Goal: Task Accomplishment & Management: Manage account settings

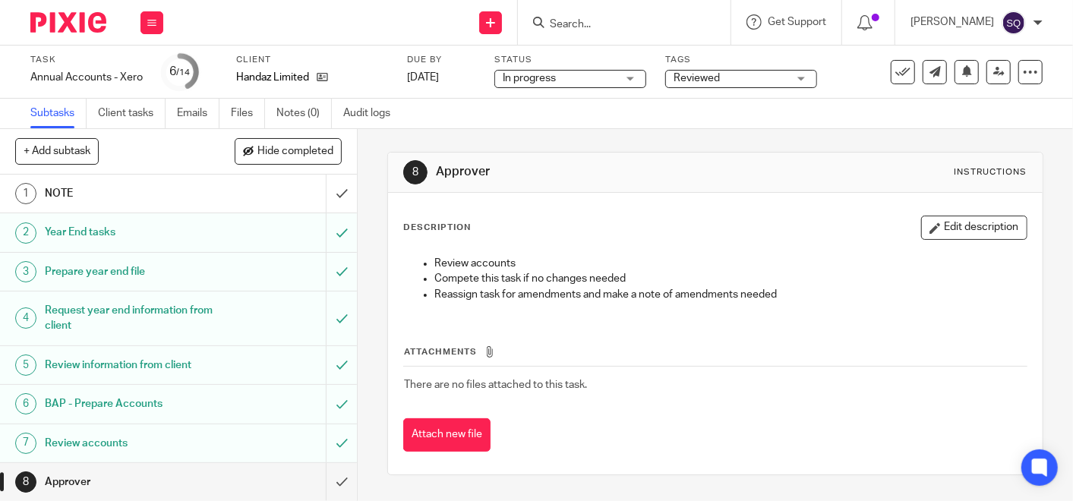
click at [86, 22] on img at bounding box center [68, 22] width 76 height 21
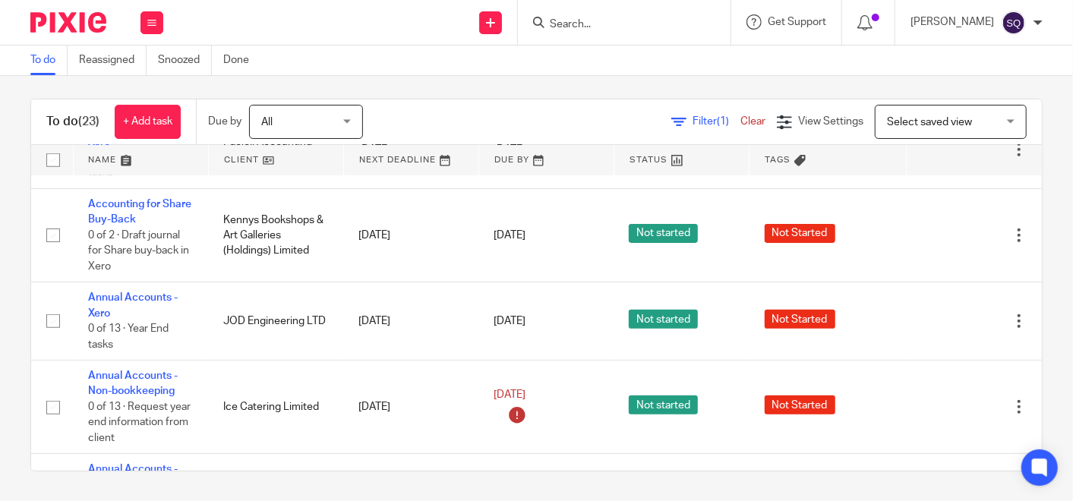
scroll to position [505, 0]
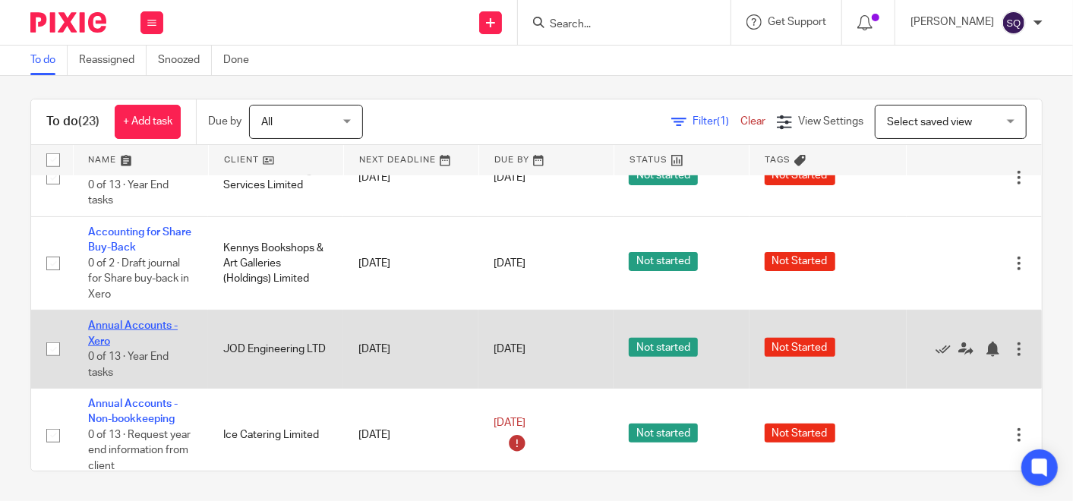
click at [150, 320] on link "Annual Accounts - Xero" at bounding box center [133, 333] width 90 height 26
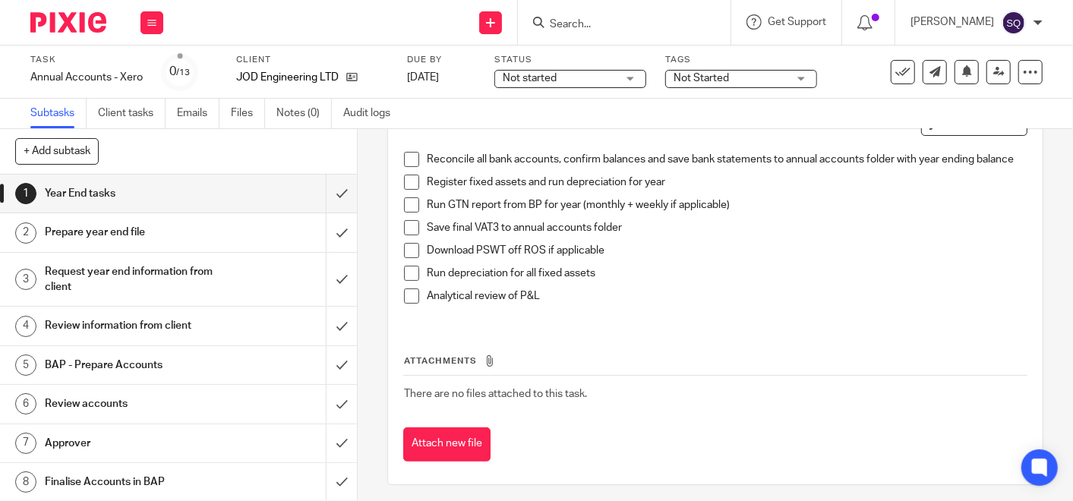
scroll to position [117, 0]
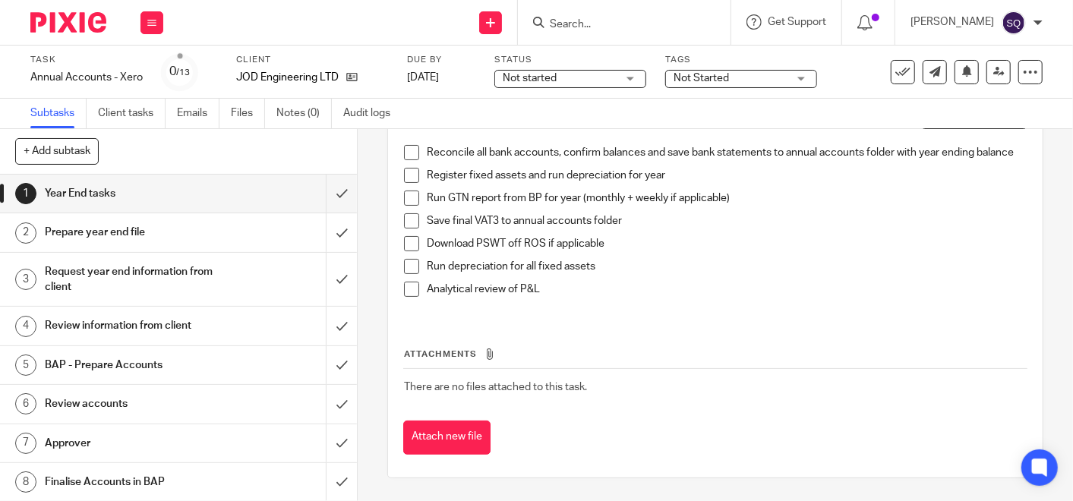
click at [54, 27] on img at bounding box center [68, 22] width 76 height 21
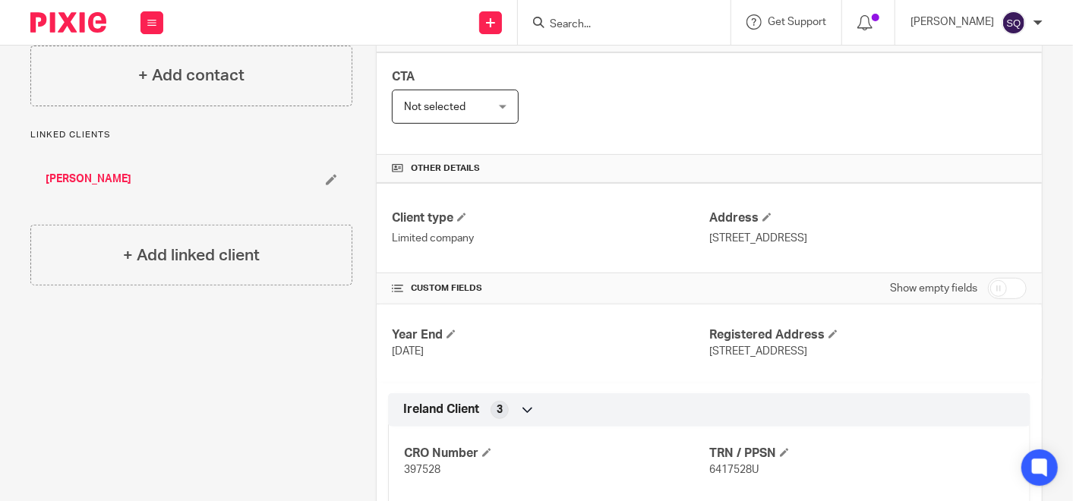
scroll to position [258, 0]
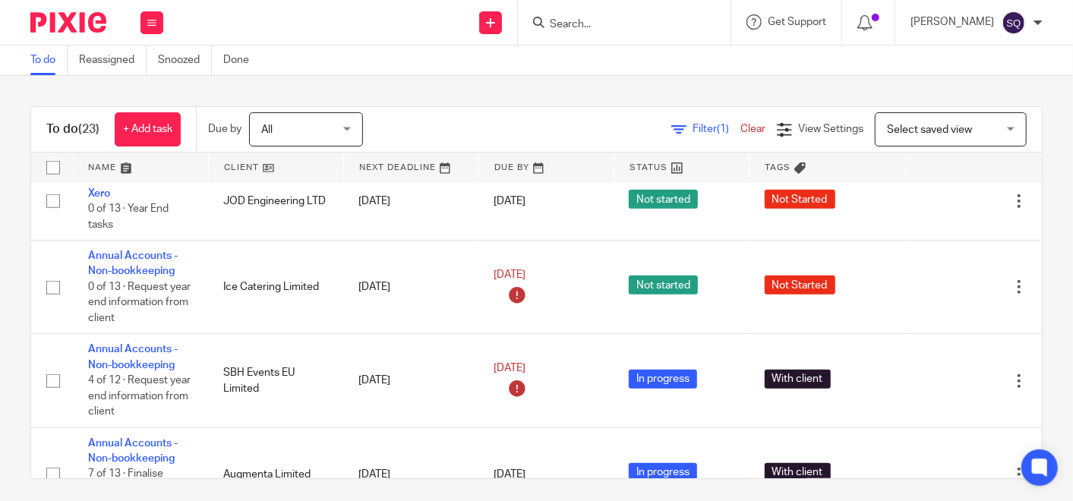
scroll to position [677, 0]
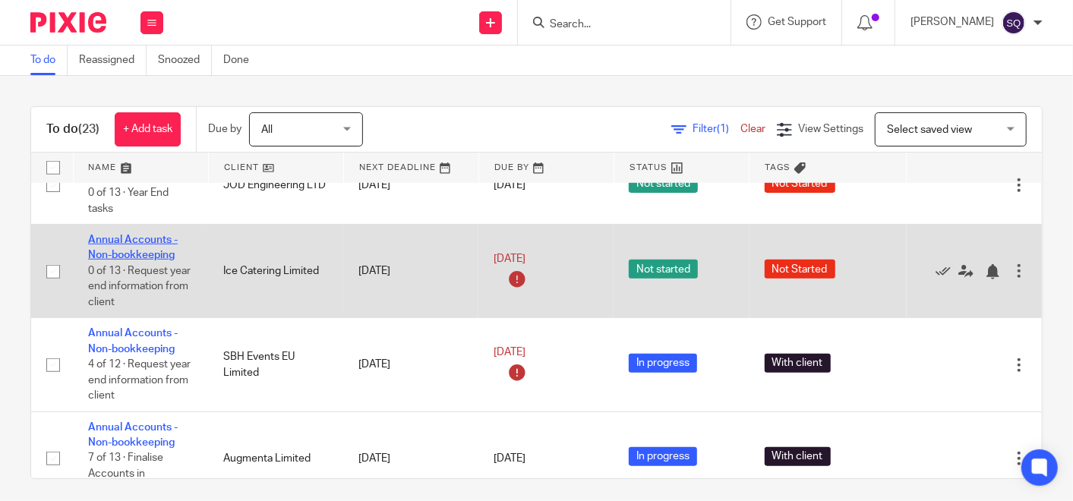
click at [137, 236] on link "Annual Accounts - Non-bookkeeping" at bounding box center [133, 248] width 90 height 26
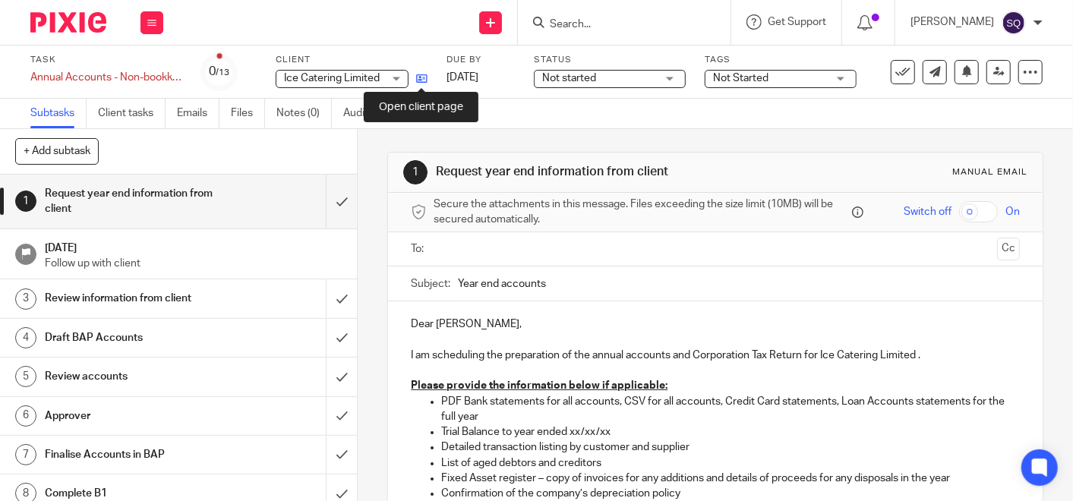
click at [420, 78] on icon at bounding box center [421, 78] width 11 height 11
click at [74, 14] on img at bounding box center [68, 22] width 76 height 21
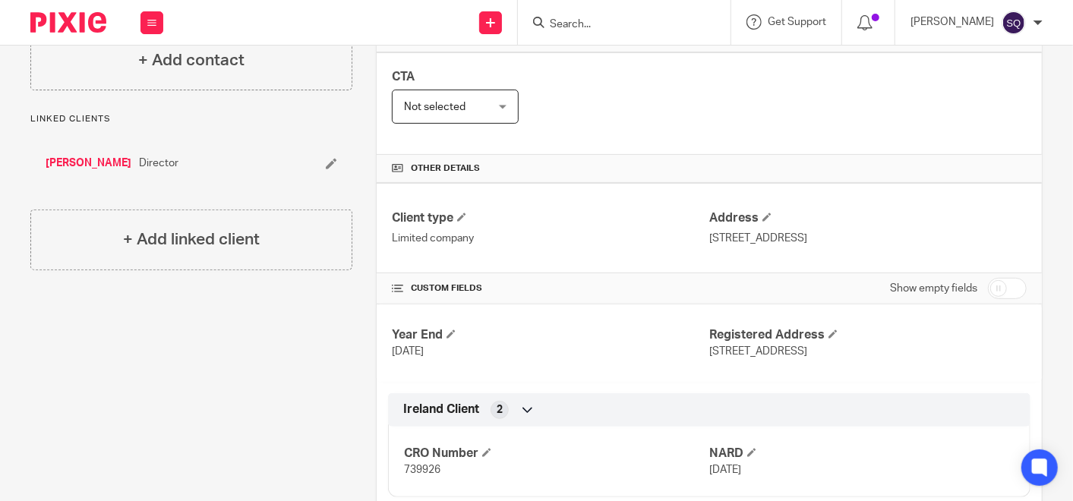
scroll to position [251, 0]
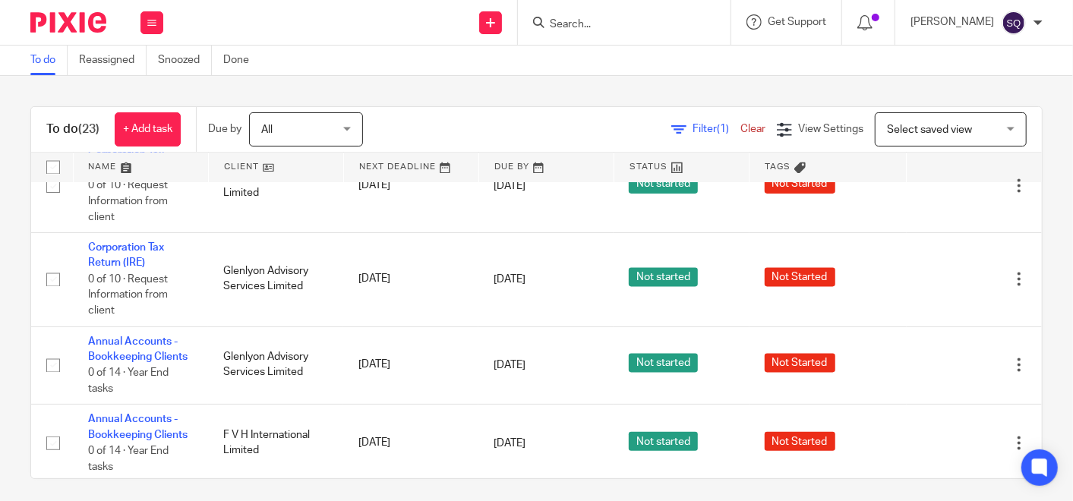
scroll to position [1540, 0]
